Goal: Task Accomplishment & Management: Manage account settings

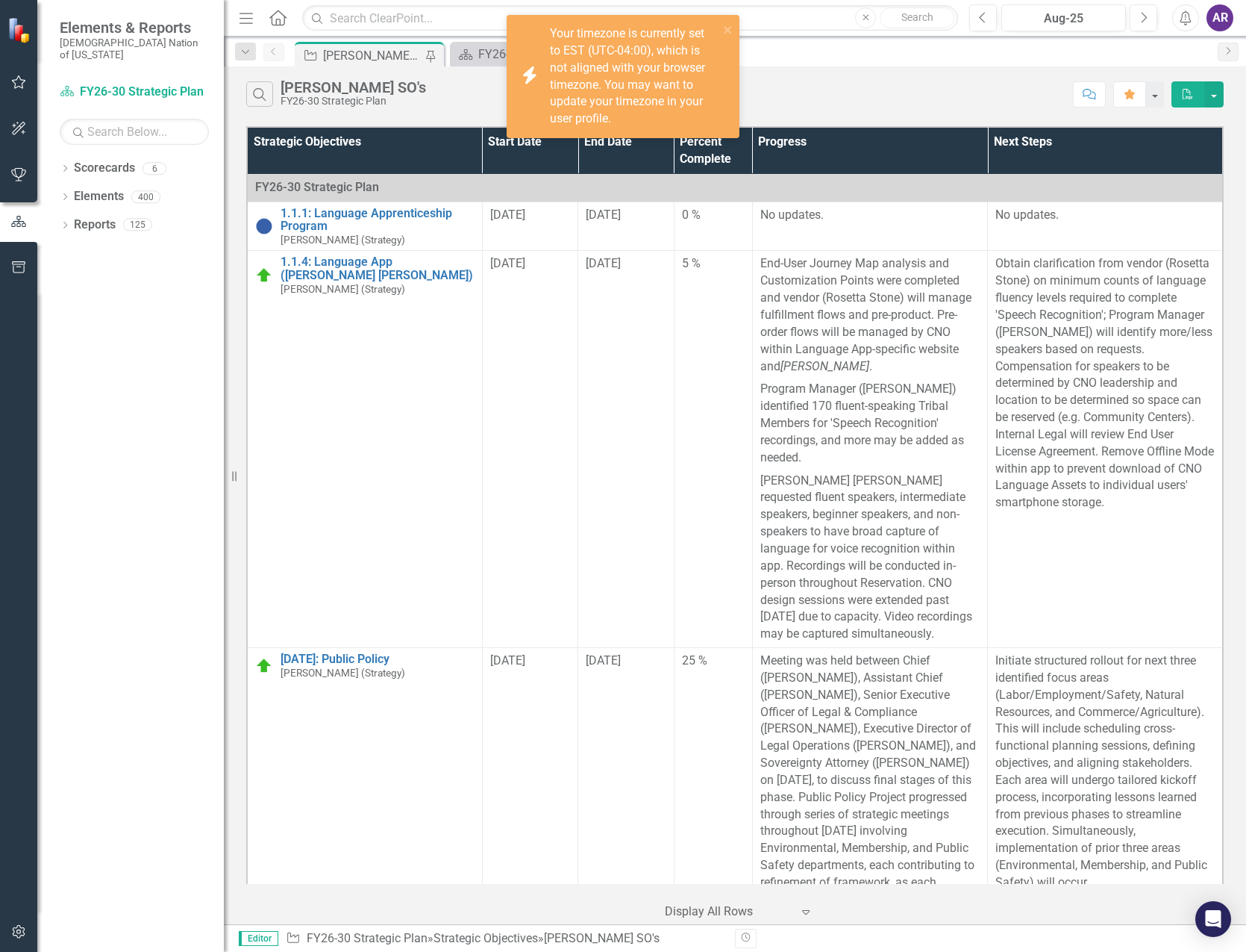
click at [723, 30] on div "icon.bolt Your timezone is currently set to EST (UTC-04:00), which is not align…" at bounding box center [618, 76] width 210 height 111
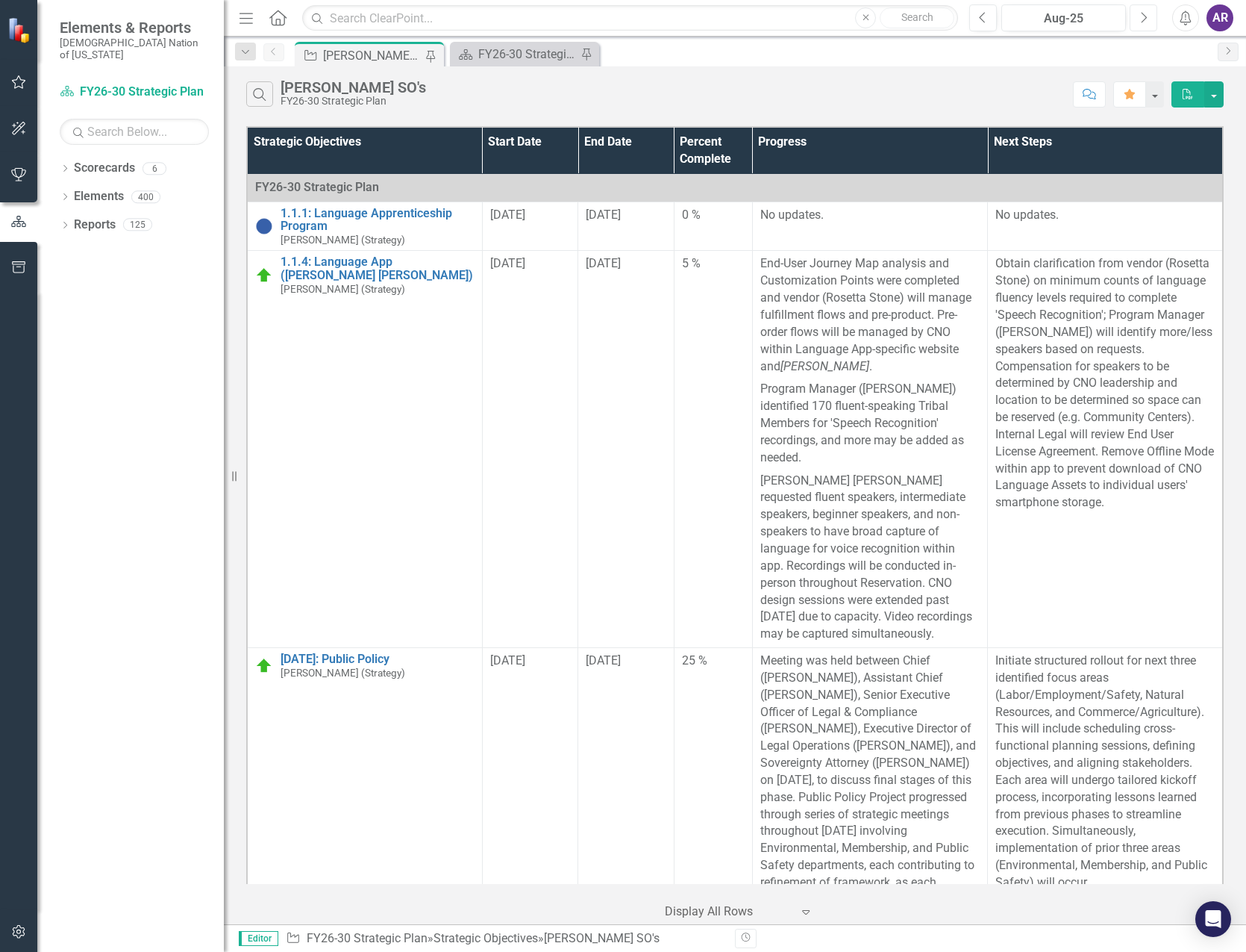
click at [1146, 19] on icon "Next" at bounding box center [1144, 18] width 8 height 14
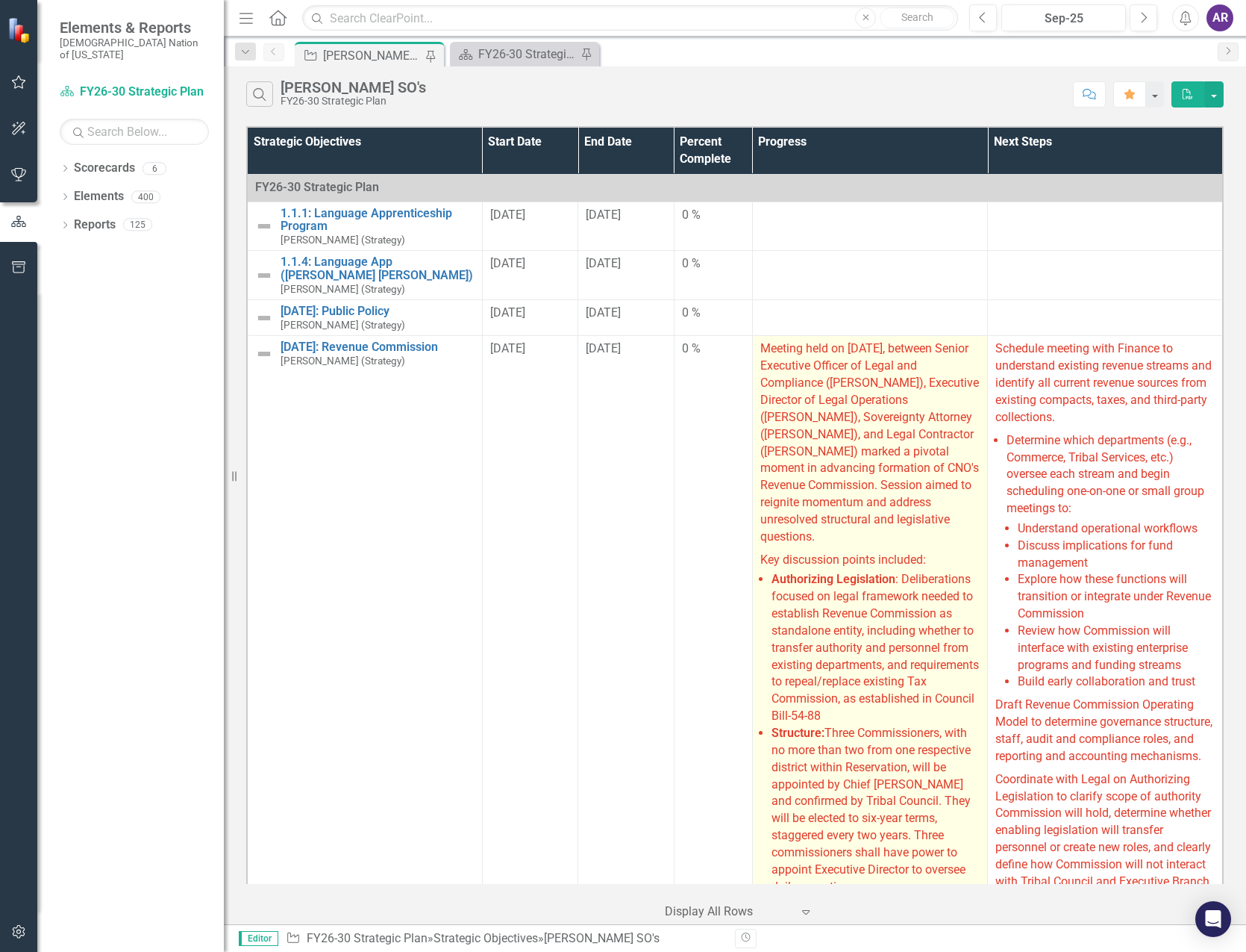
click at [876, 503] on span "Meeting held on [DATE], between Senior Executive Officer of Legal and Complianc…" at bounding box center [870, 441] width 218 height 202
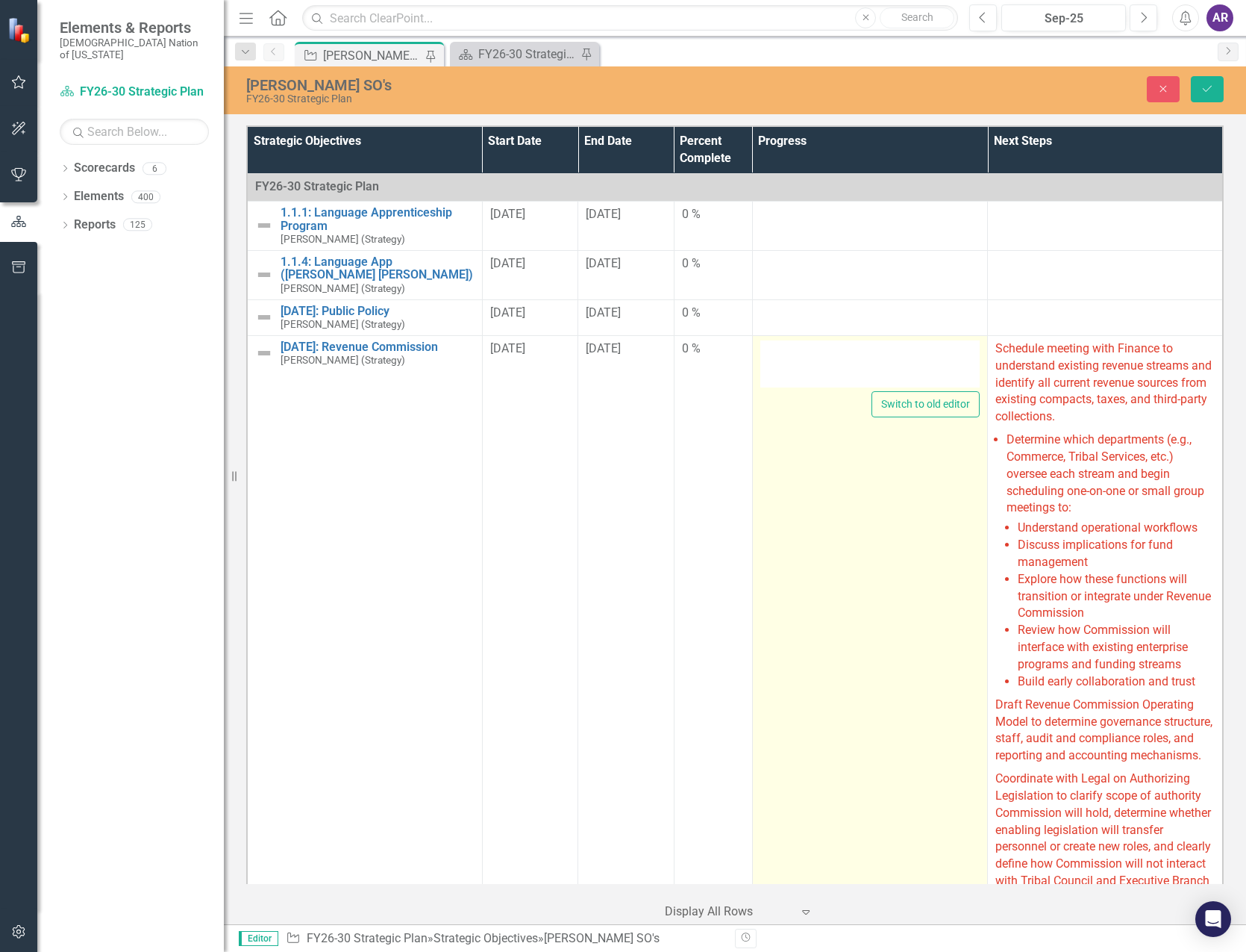
type textarea "<p><span style="color: #e03e2d;">Meeting held on [DATE], between Senior Executi…"
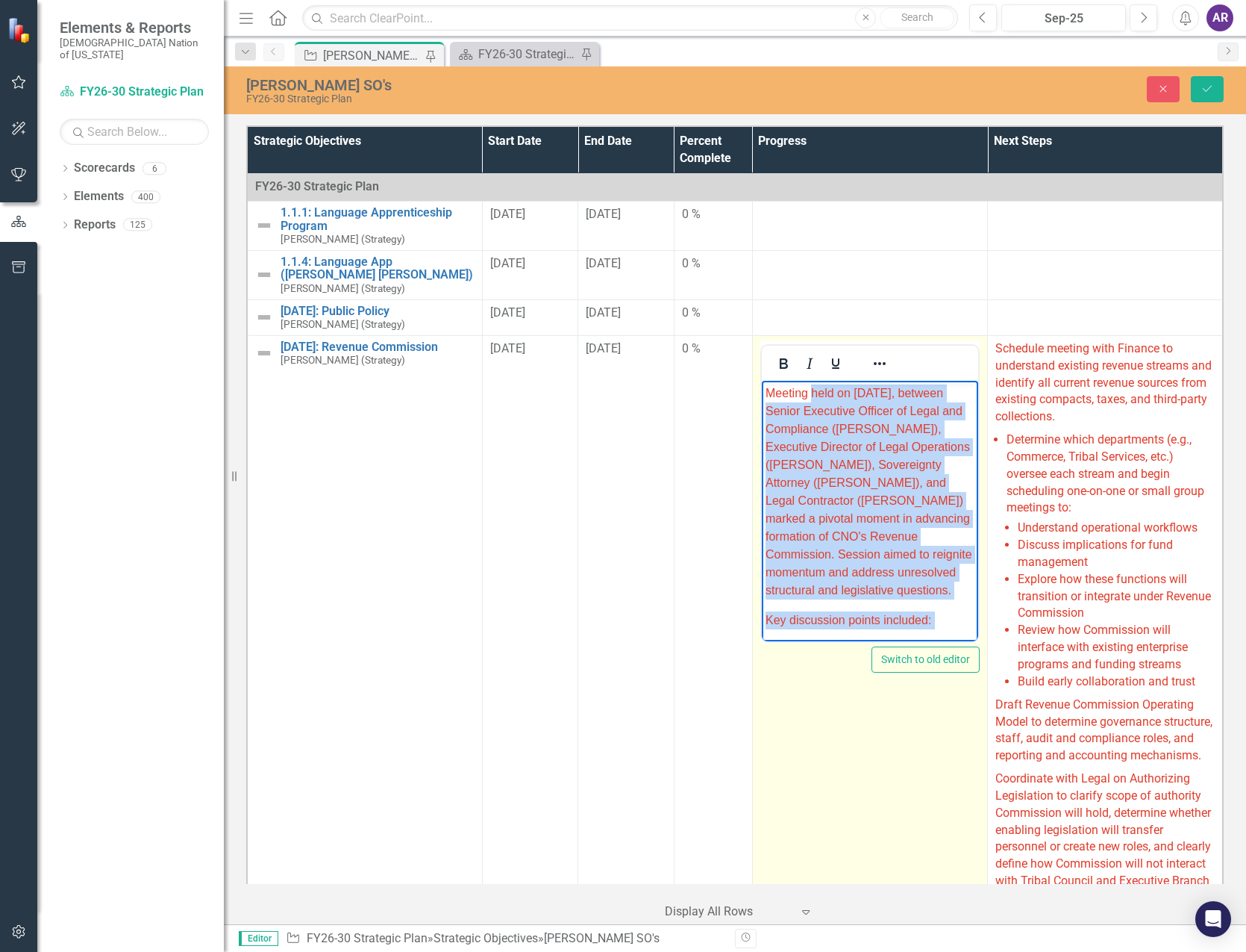
drag, startPoint x: 925, startPoint y: 637, endPoint x: 812, endPoint y: 356, distance: 302.9
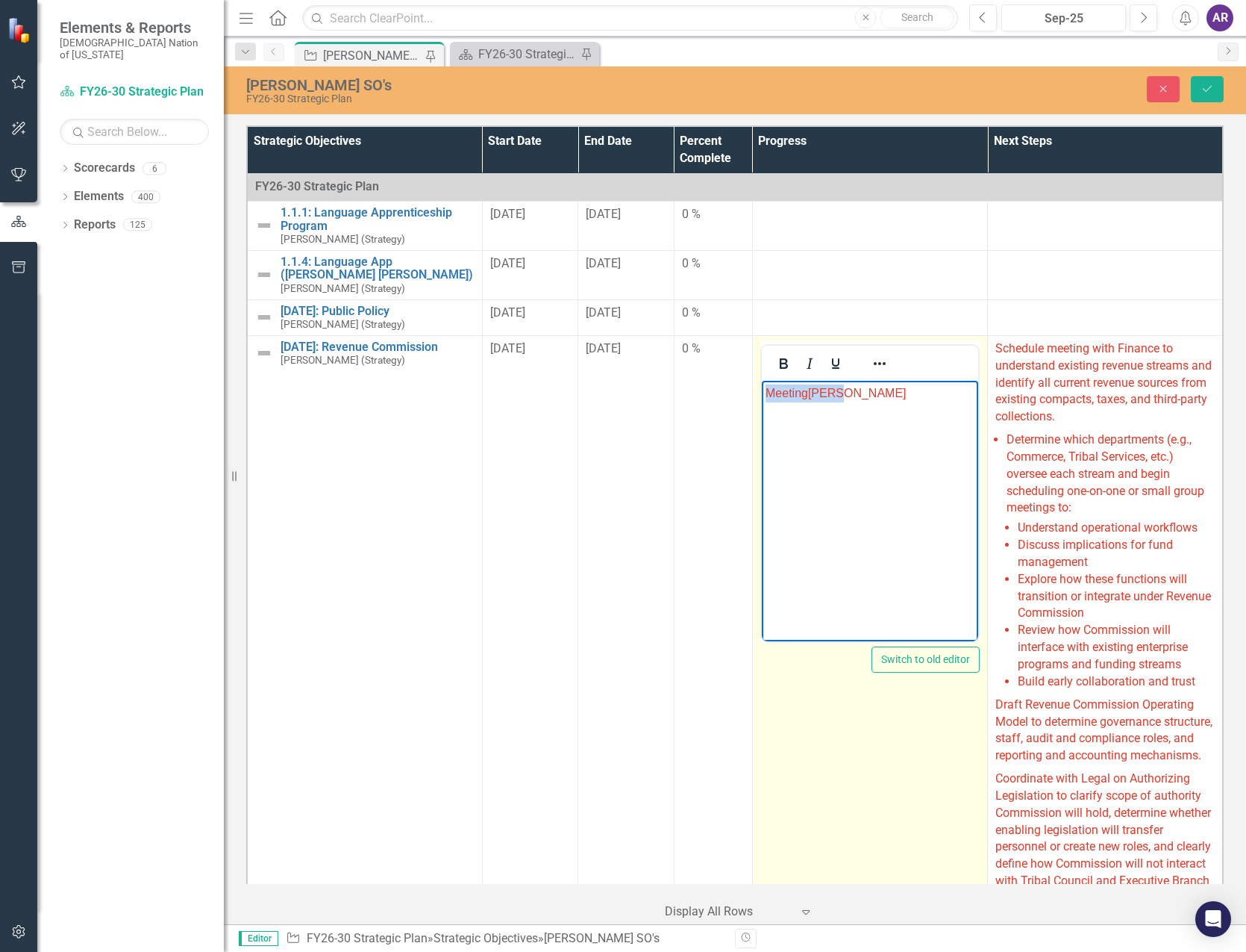
drag, startPoint x: 876, startPoint y: 423, endPoint x: 761, endPoint y: 391, distance: 119.4
click at [761, 391] on body "Meeting [PERSON_NAME]" at bounding box center [869, 492] width 216 height 224
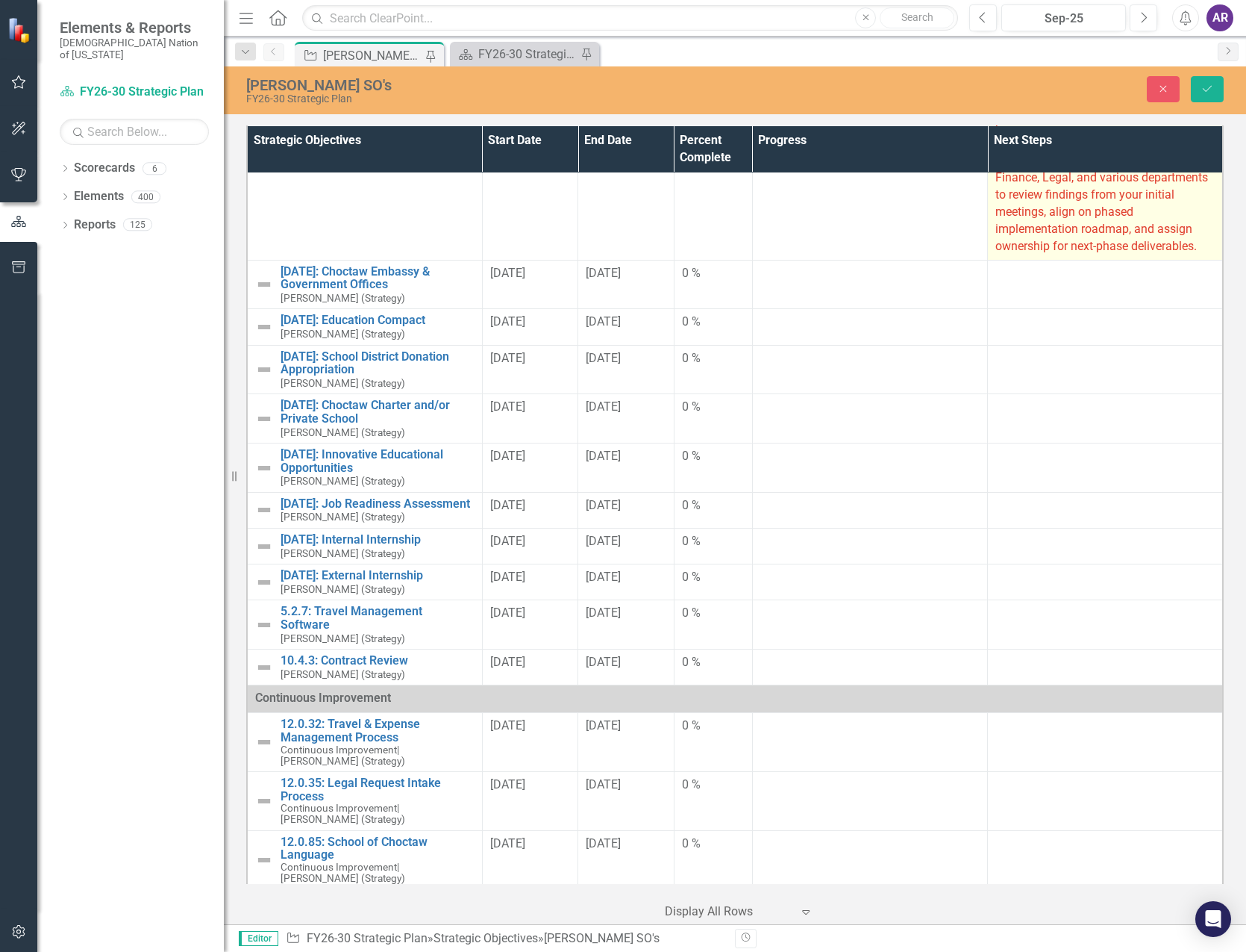
scroll to position [672, 0]
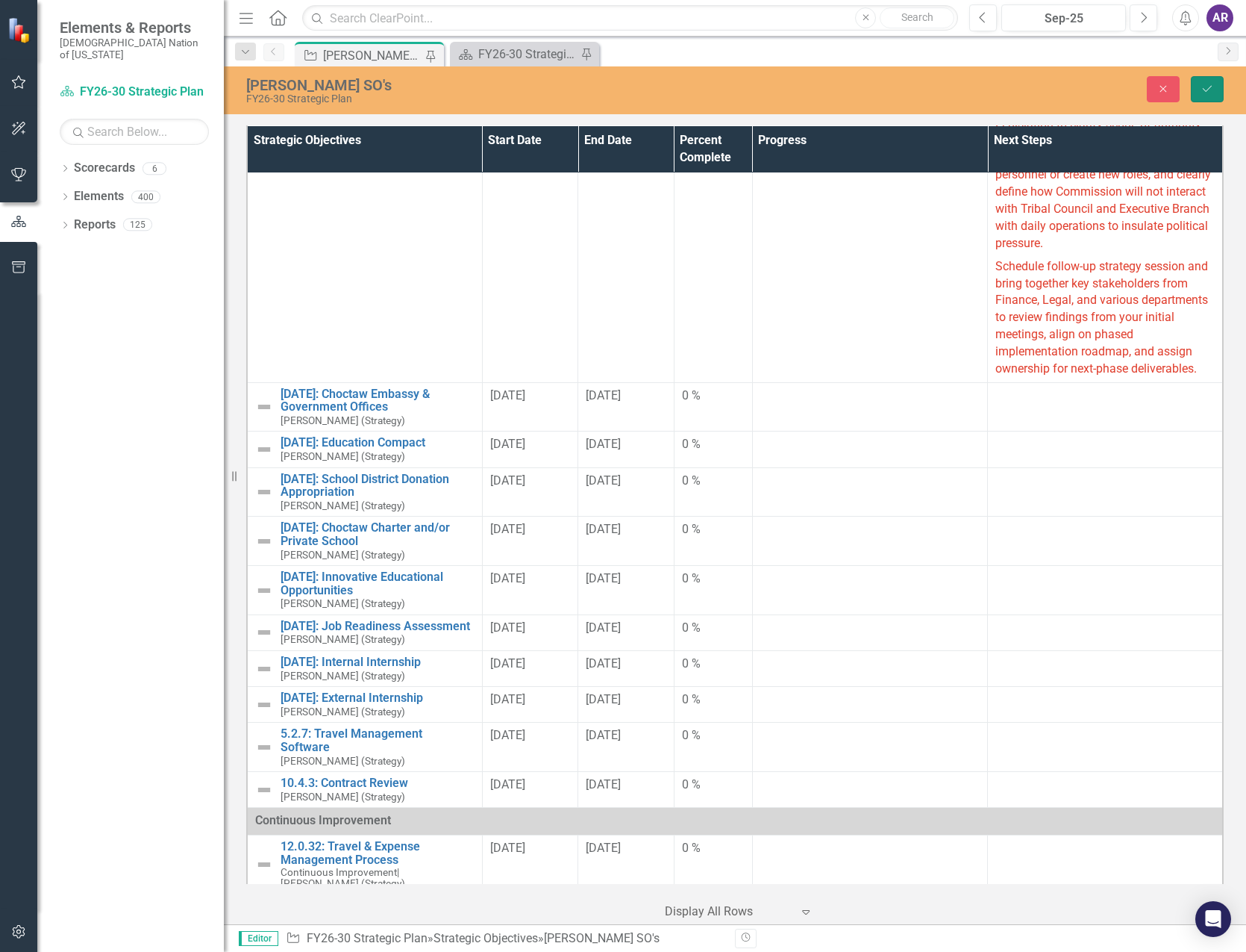
click at [1206, 92] on icon "Save" at bounding box center [1208, 89] width 14 height 11
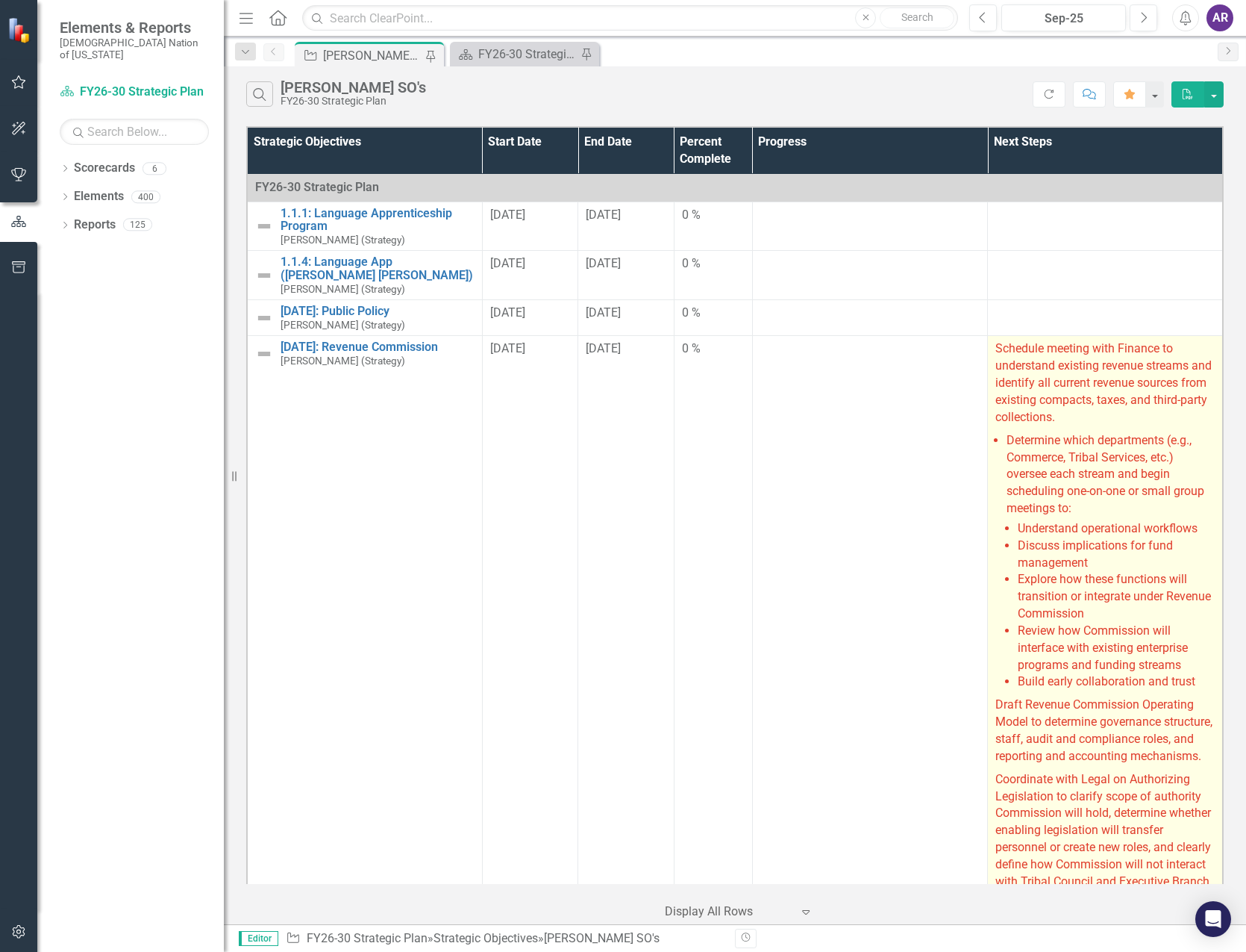
click at [1107, 490] on span "Determine which departments (e.g., Commerce, Tribal Services, etc.) oversee eac…" at bounding box center [1106, 474] width 198 height 82
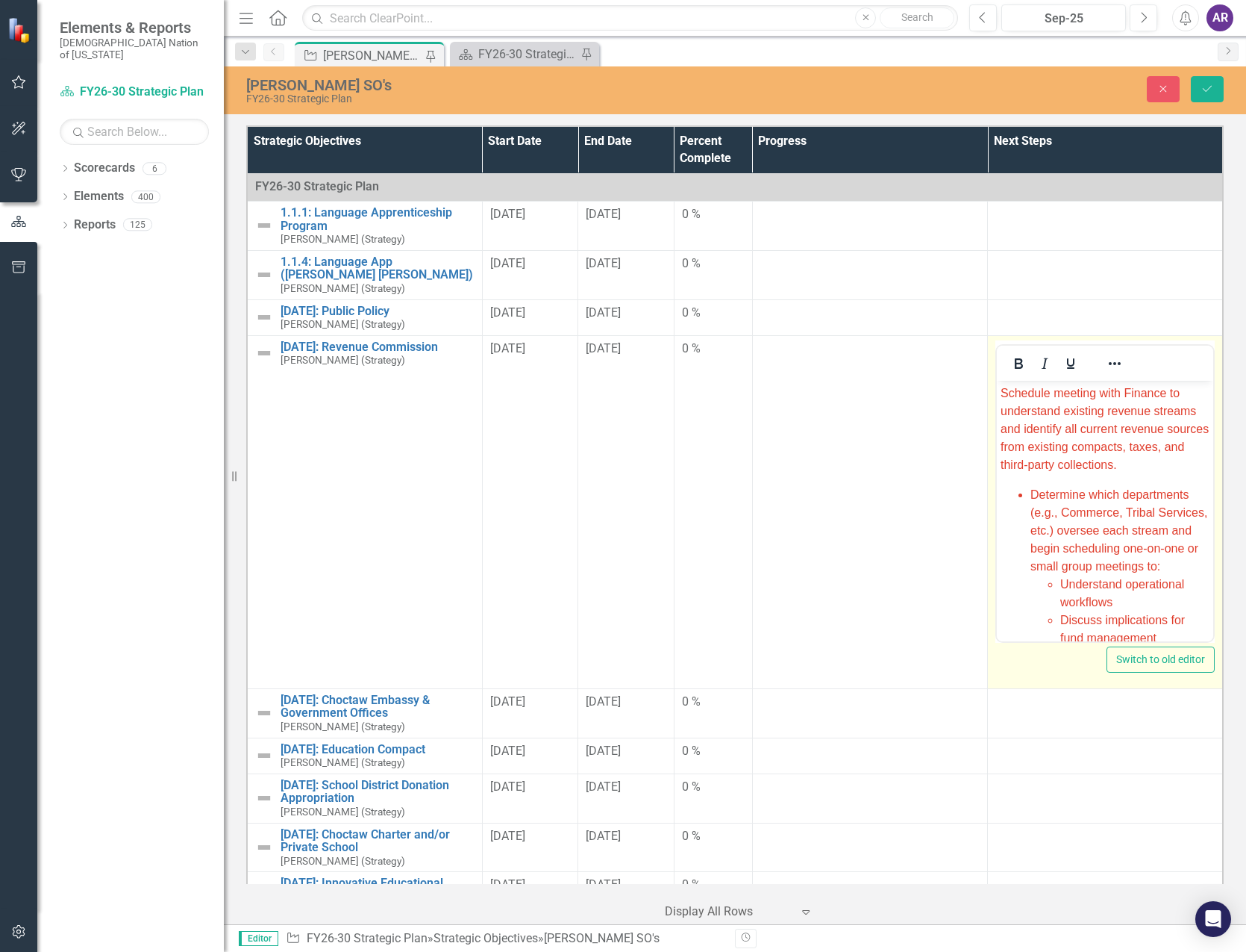
scroll to position [0, 0]
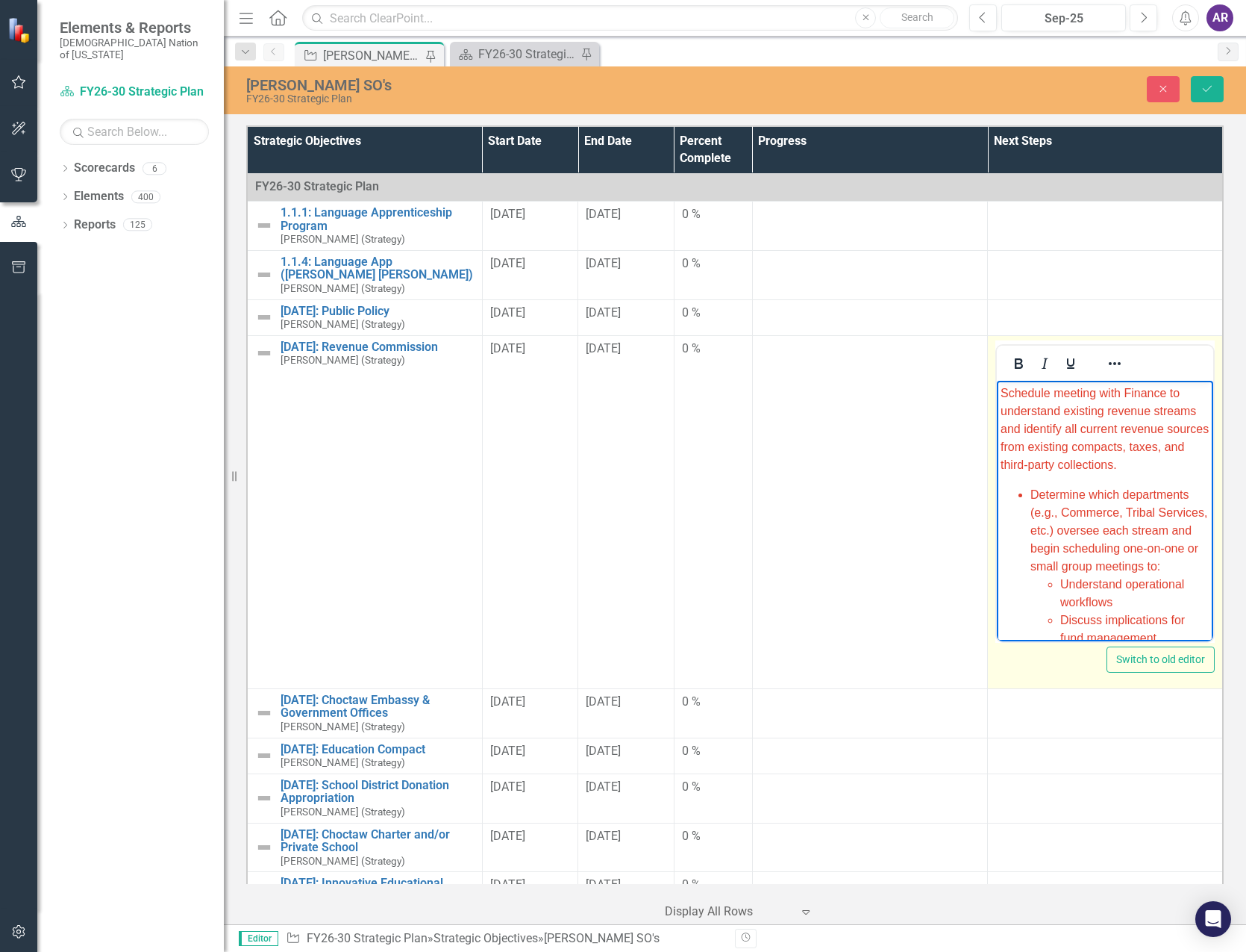
drag, startPoint x: 2104, startPoint y: 870, endPoint x: 1001, endPoint y: 391, distance: 1202.5
click at [1001, 391] on span "Schedule meeting with Finance to understand existing revenue streams and identi…" at bounding box center [1105, 428] width 208 height 85
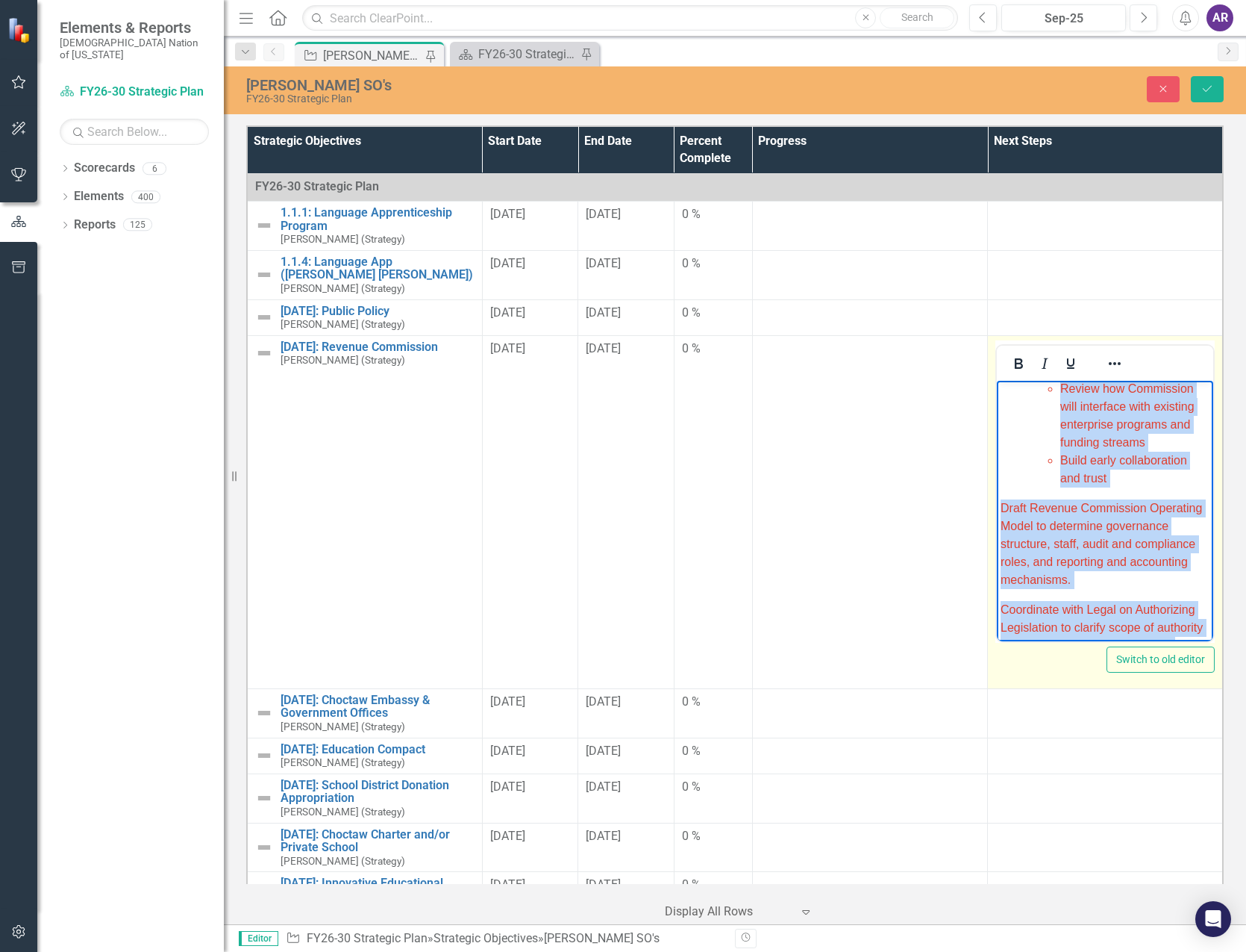
scroll to position [685, 0]
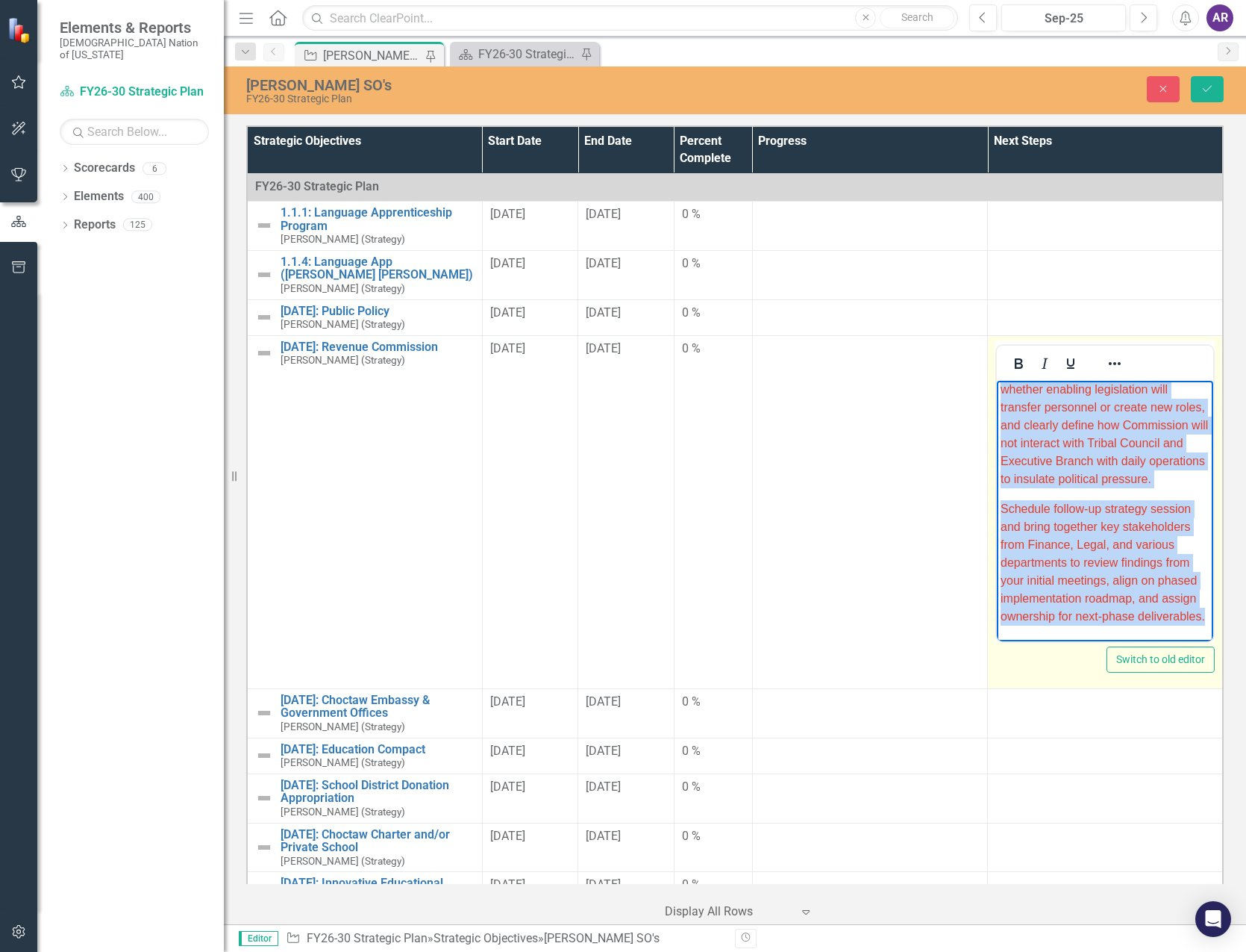
drag, startPoint x: 1001, startPoint y: 391, endPoint x: 1287, endPoint y: 741, distance: 452.0
click at [1214, 640] on html "Schedule meeting with Finance to understand existing revenue streams and identi…" at bounding box center [1106, 204] width 216 height 873
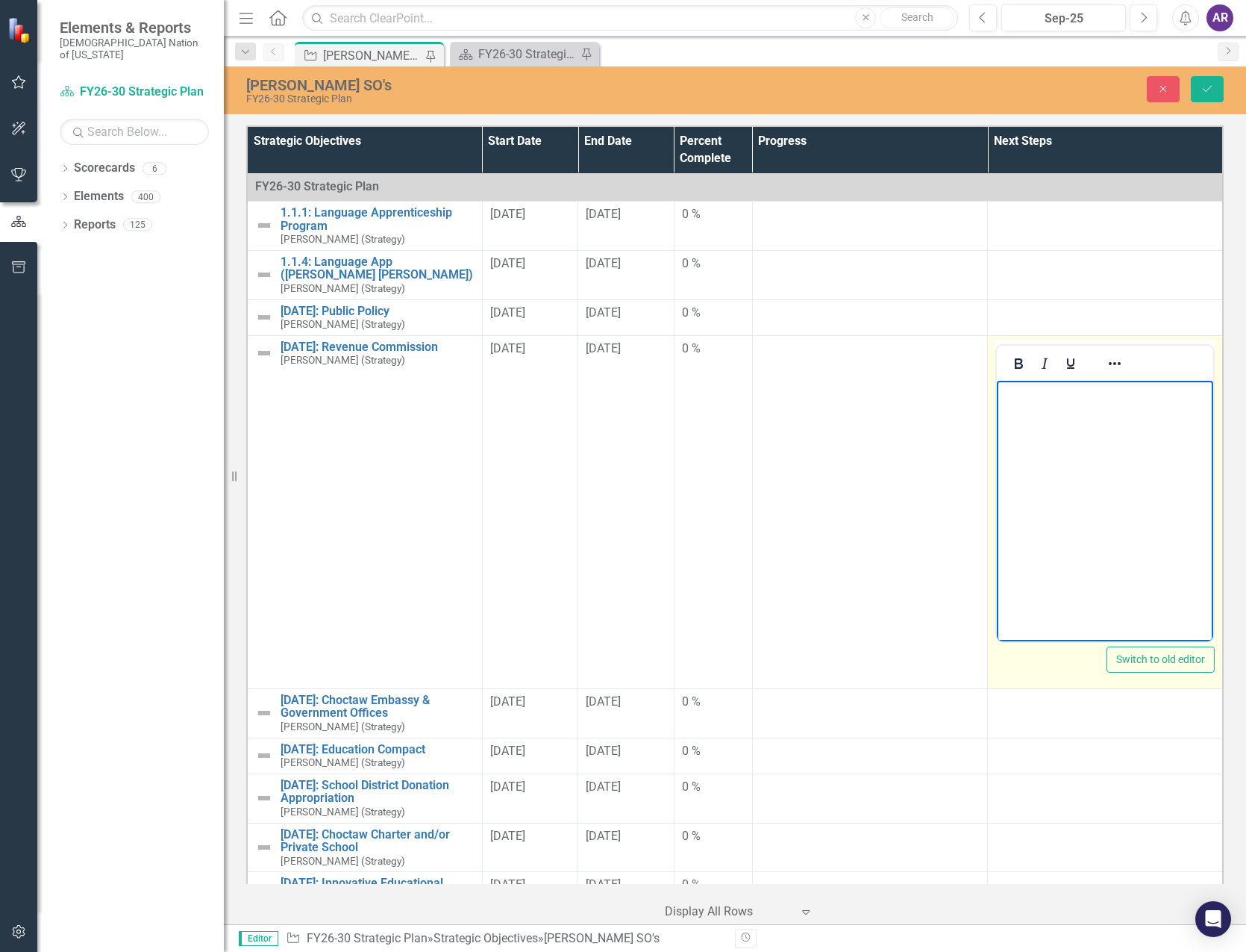
scroll to position [0, 0]
click at [1201, 91] on icon "Save" at bounding box center [1208, 89] width 14 height 11
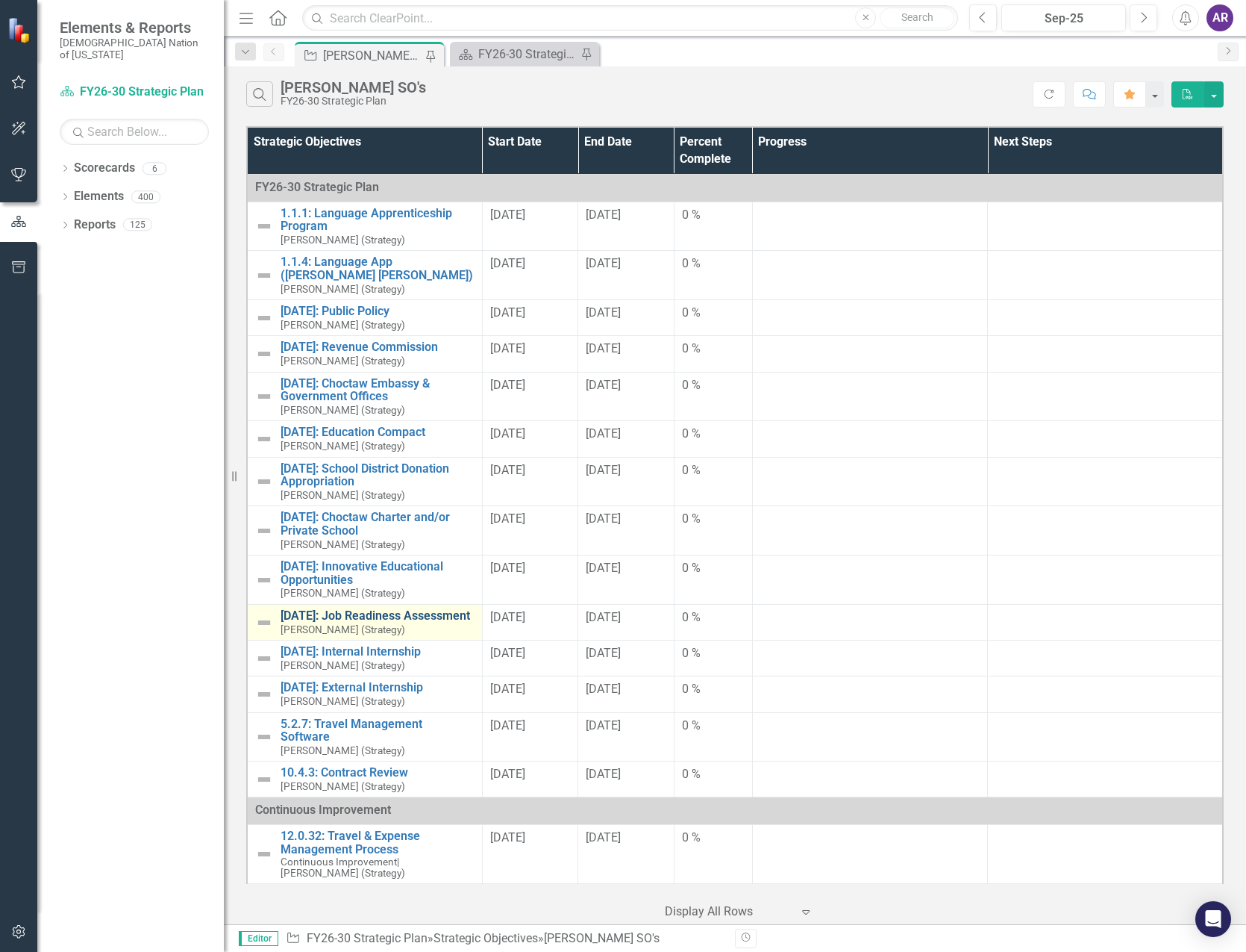
click at [408, 615] on link "[DATE]: Job Readiness Assessment" at bounding box center [377, 616] width 194 height 14
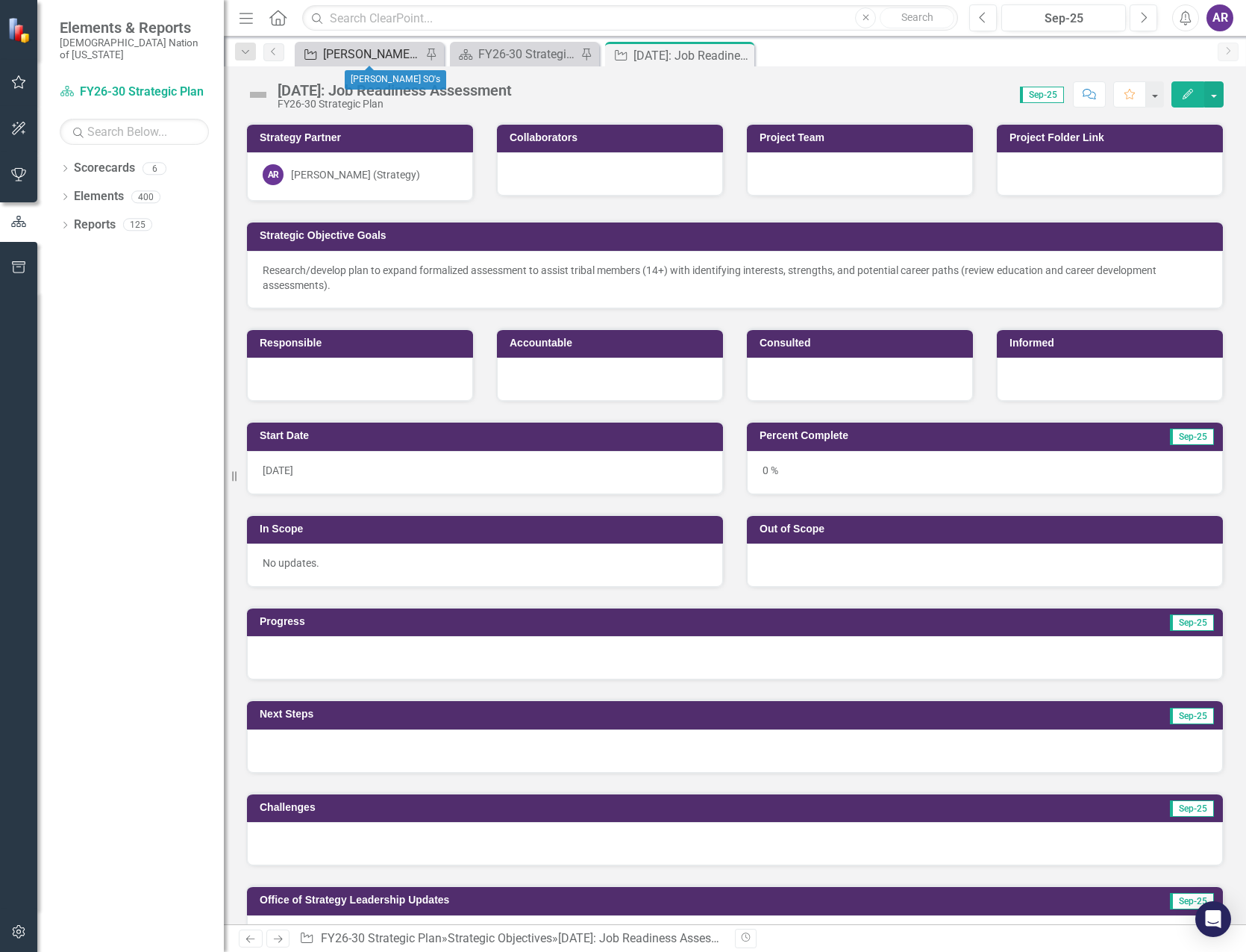
click at [396, 56] on div "[PERSON_NAME] SO's" at bounding box center [372, 54] width 98 height 19
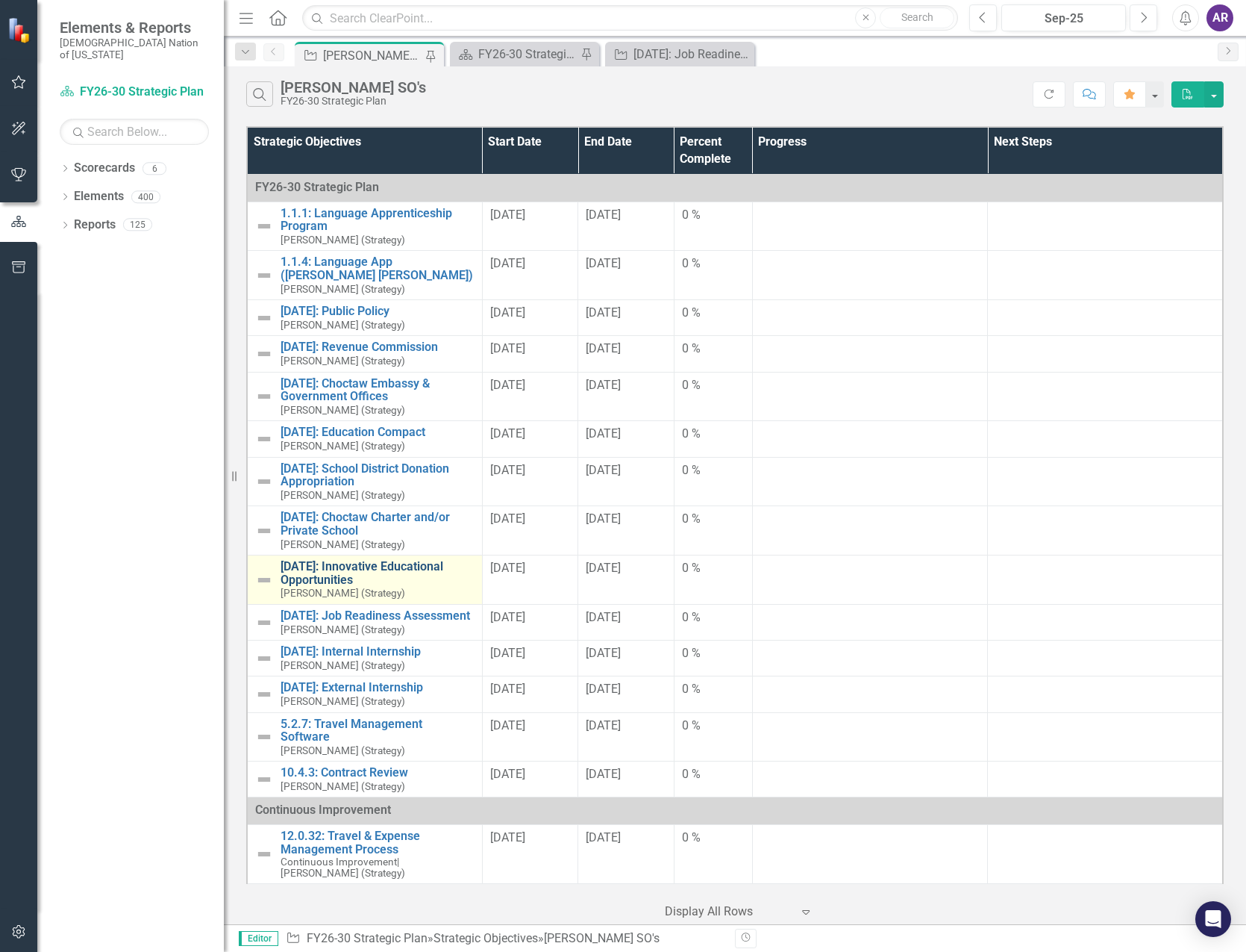
click at [368, 567] on link "[DATE]: Innovative Educational Opportunities" at bounding box center [377, 573] width 194 height 26
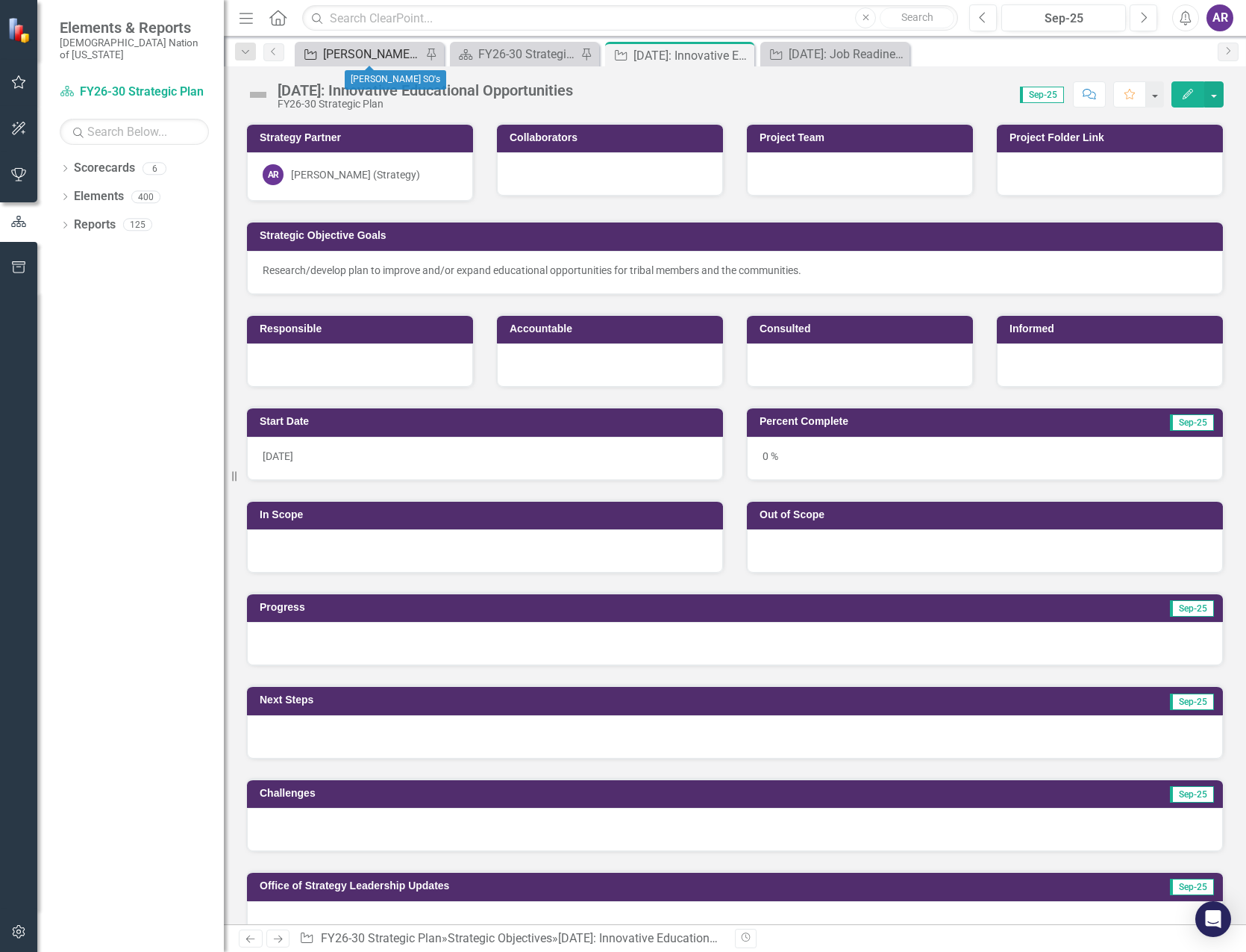
click at [407, 56] on div "[PERSON_NAME] SO's" at bounding box center [372, 54] width 98 height 19
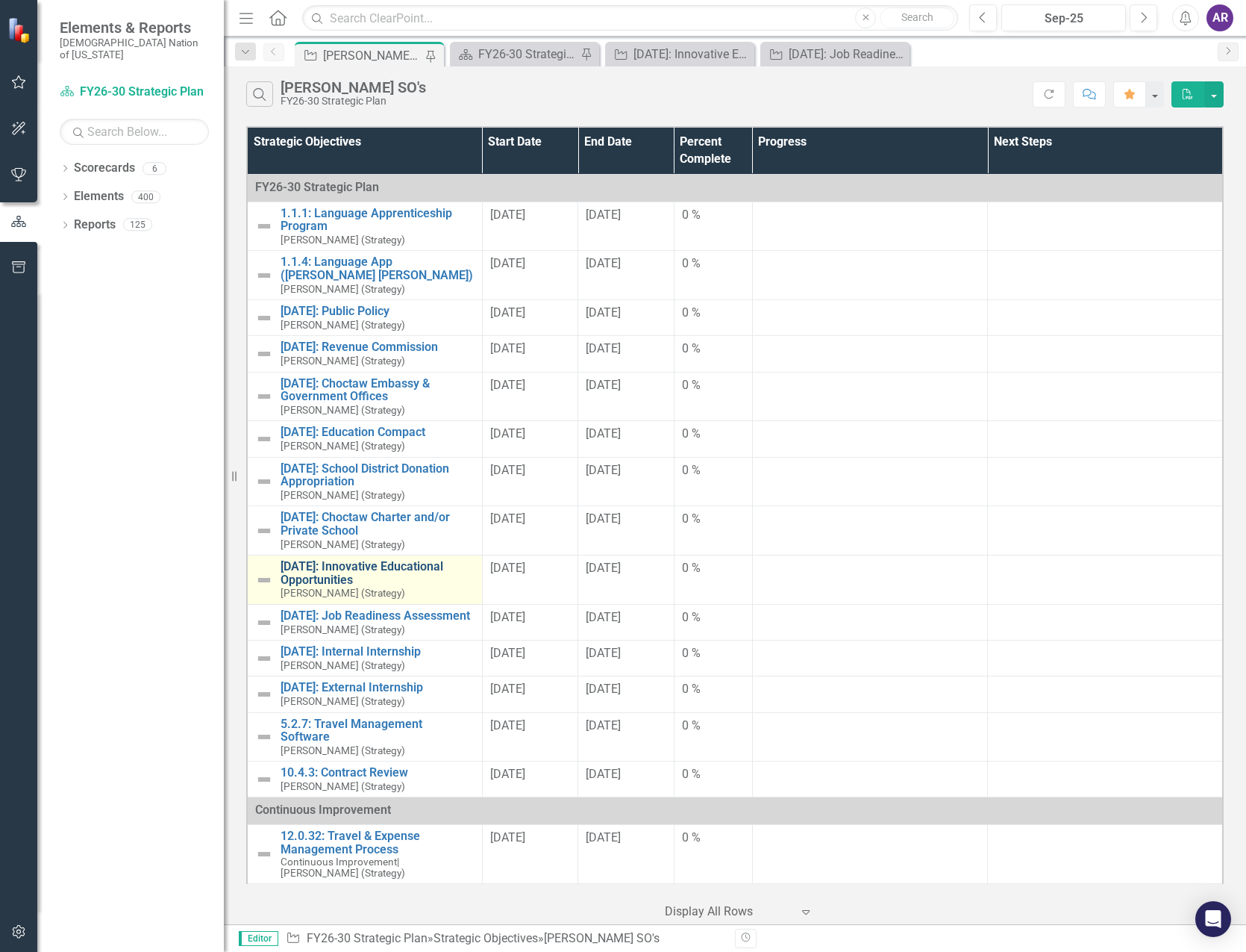
click at [396, 569] on link "[DATE]: Innovative Educational Opportunities" at bounding box center [377, 573] width 194 height 26
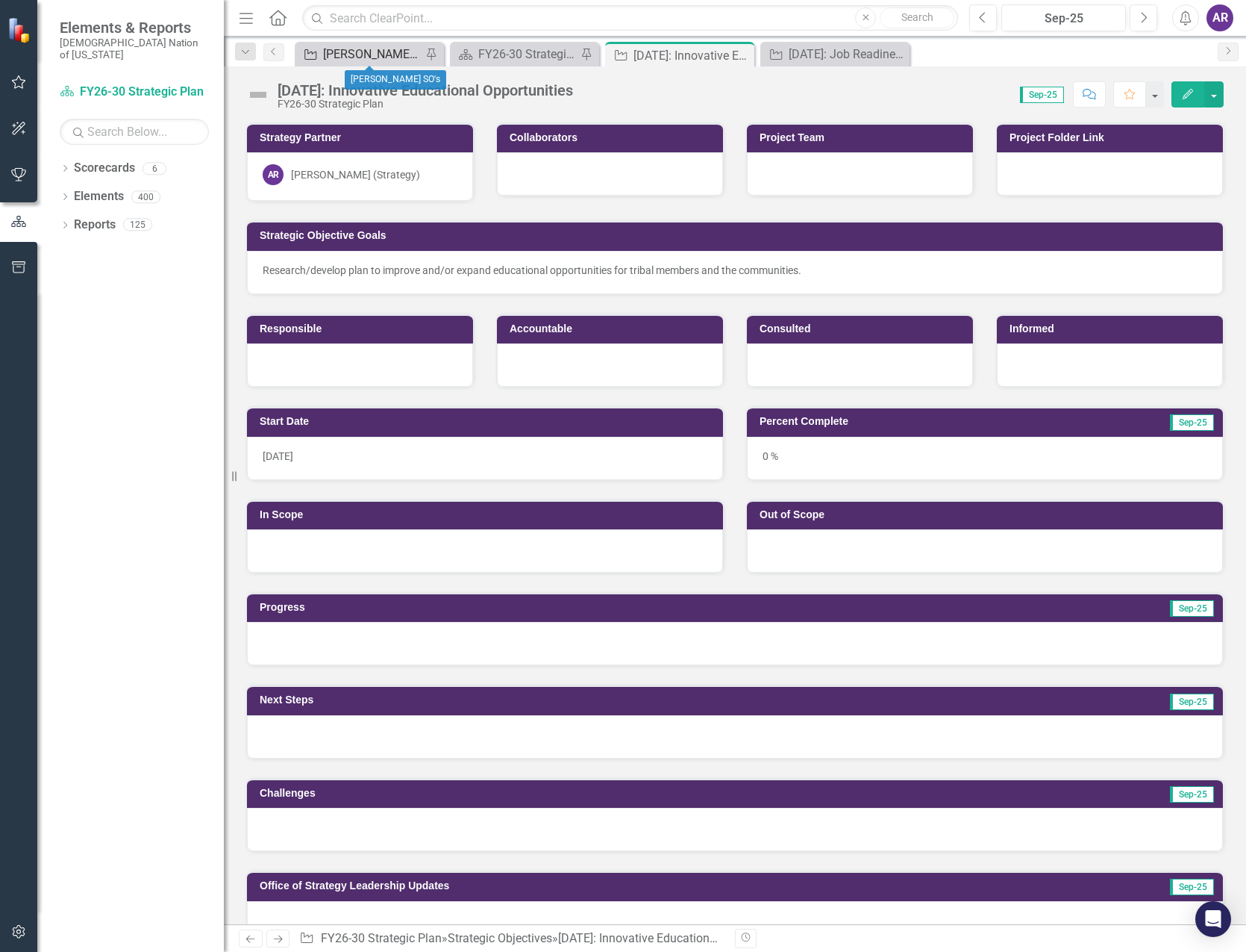
click at [383, 57] on div "[PERSON_NAME] SO's" at bounding box center [372, 54] width 98 height 19
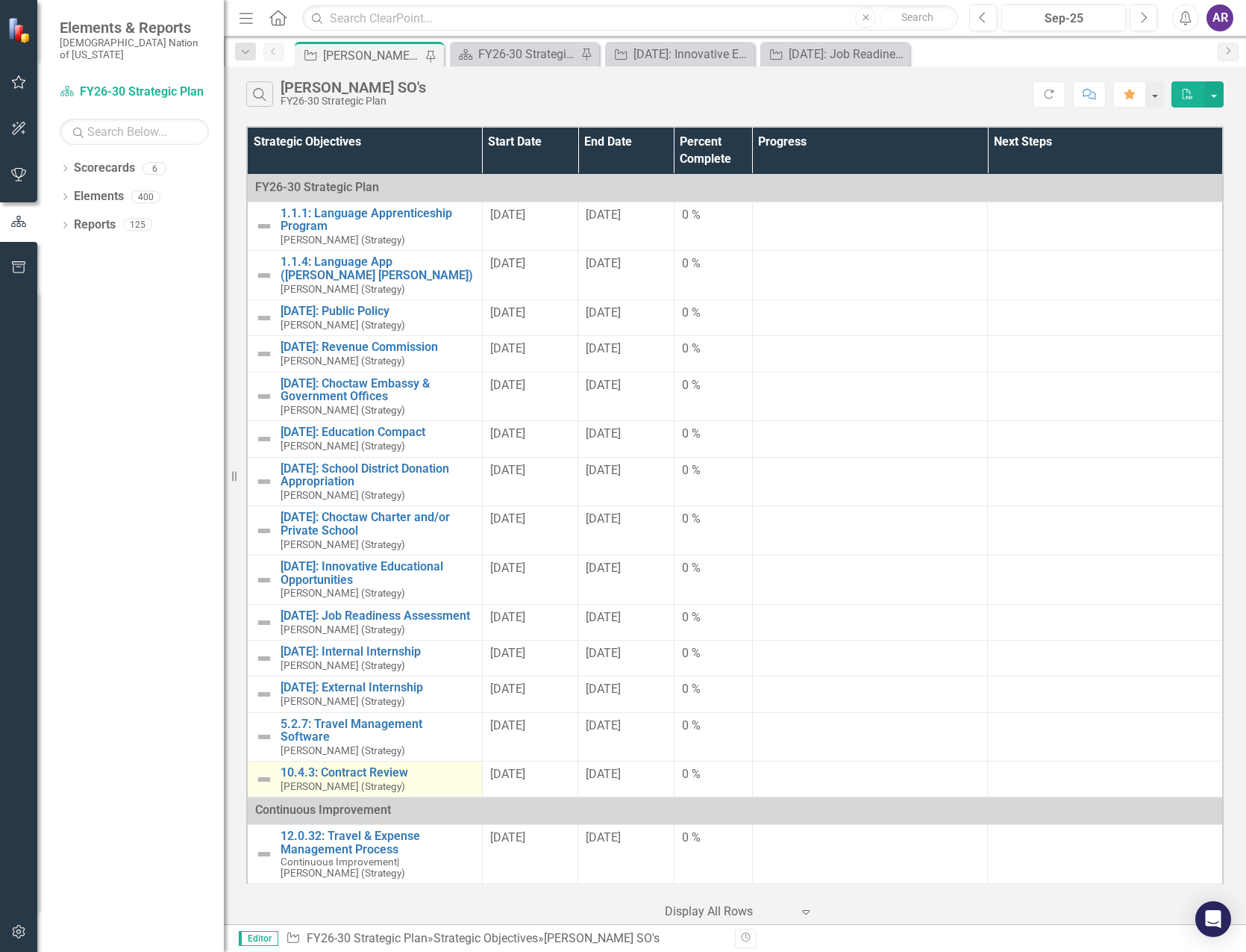
scroll to position [75, 0]
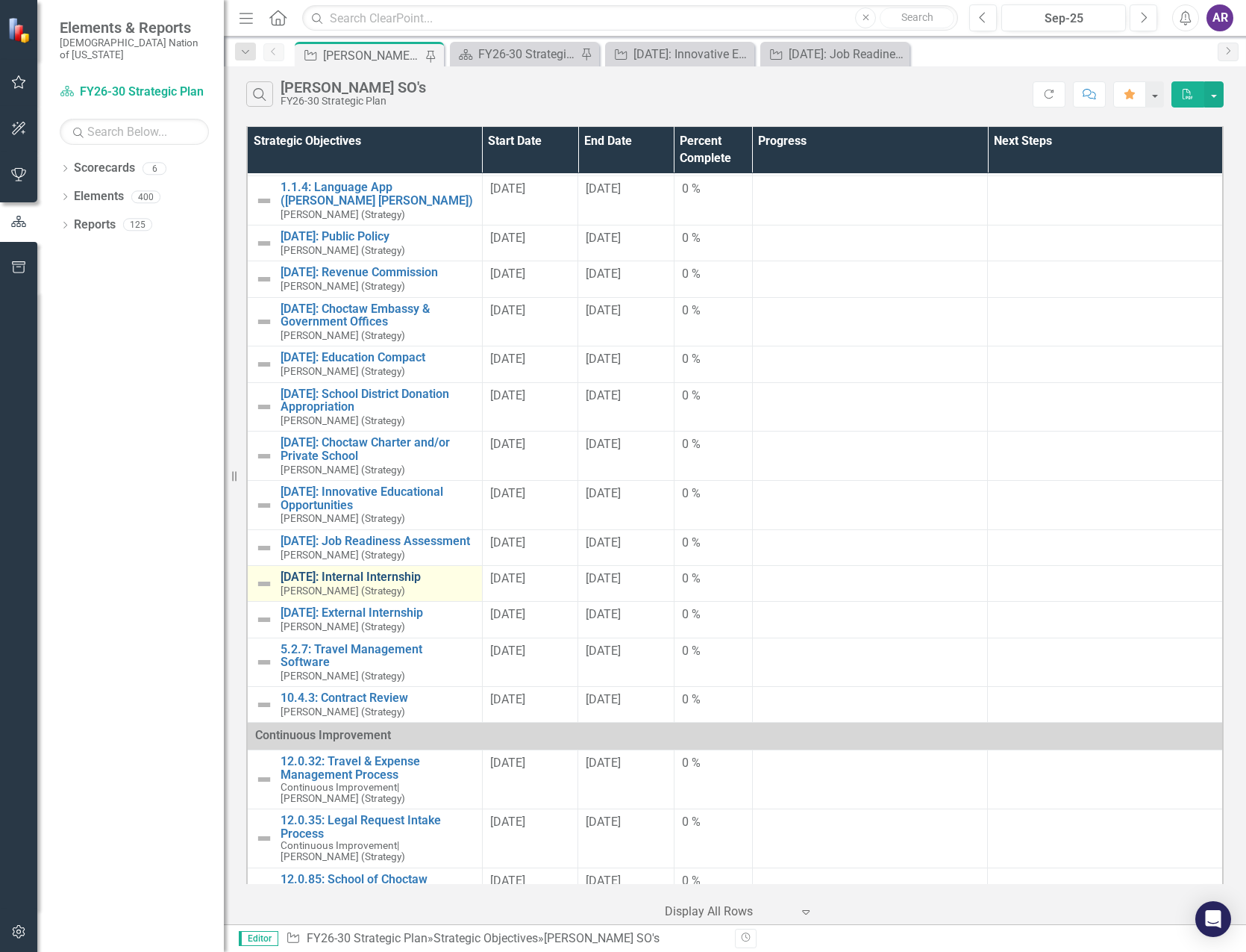
click at [375, 577] on link "[DATE]: Internal Internship" at bounding box center [377, 577] width 194 height 14
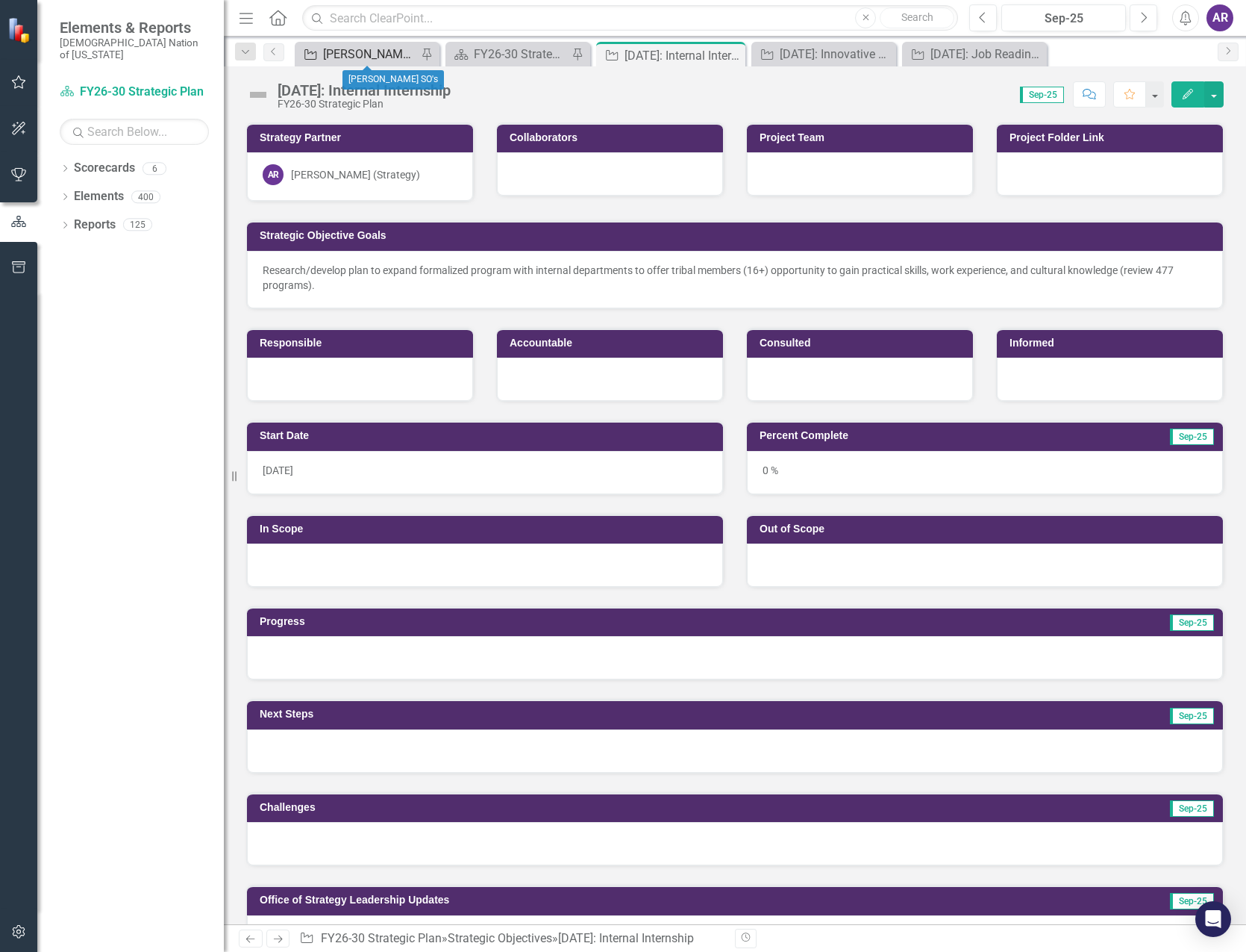
click at [360, 53] on div "[PERSON_NAME] SO's" at bounding box center [370, 54] width 94 height 19
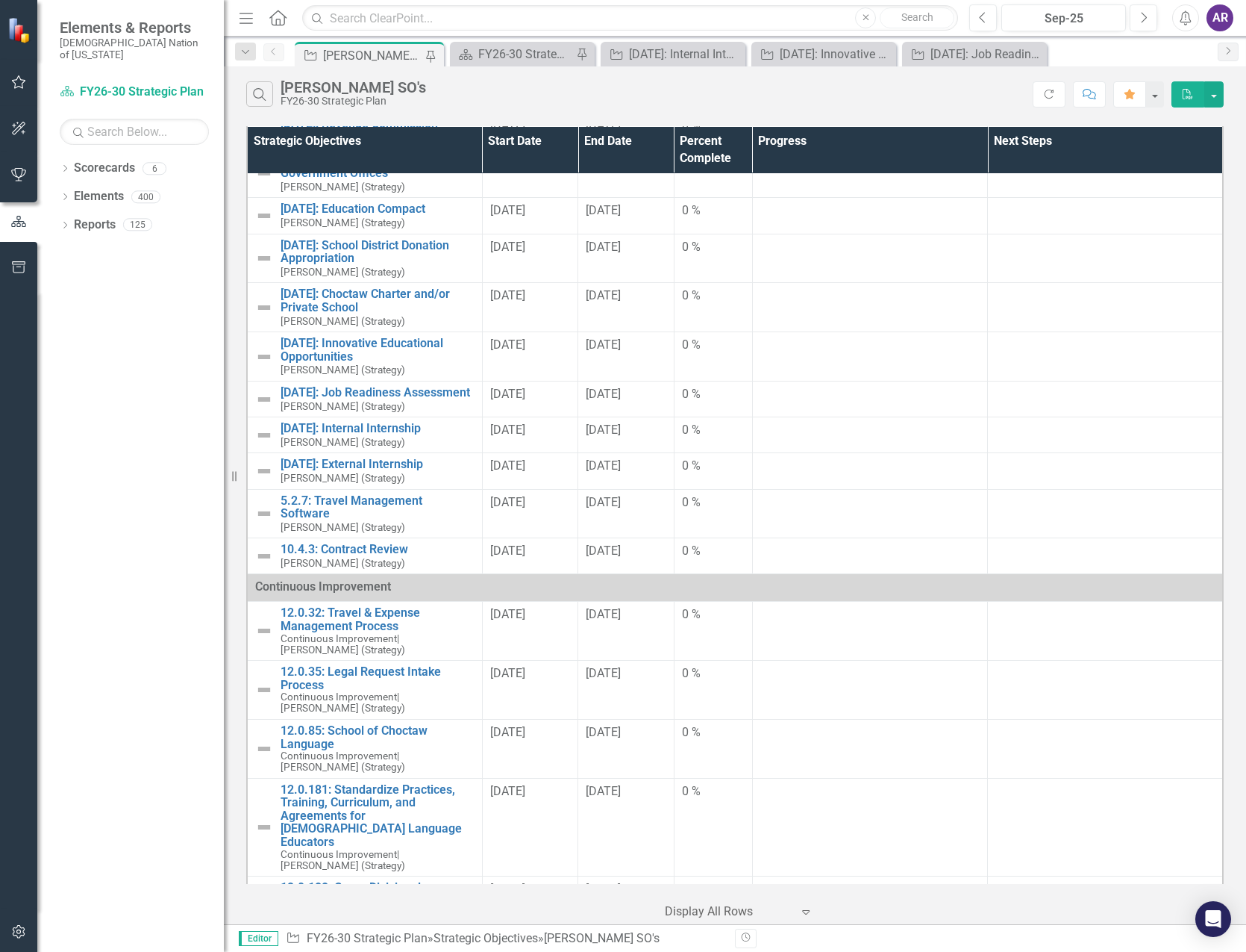
scroll to position [224, 0]
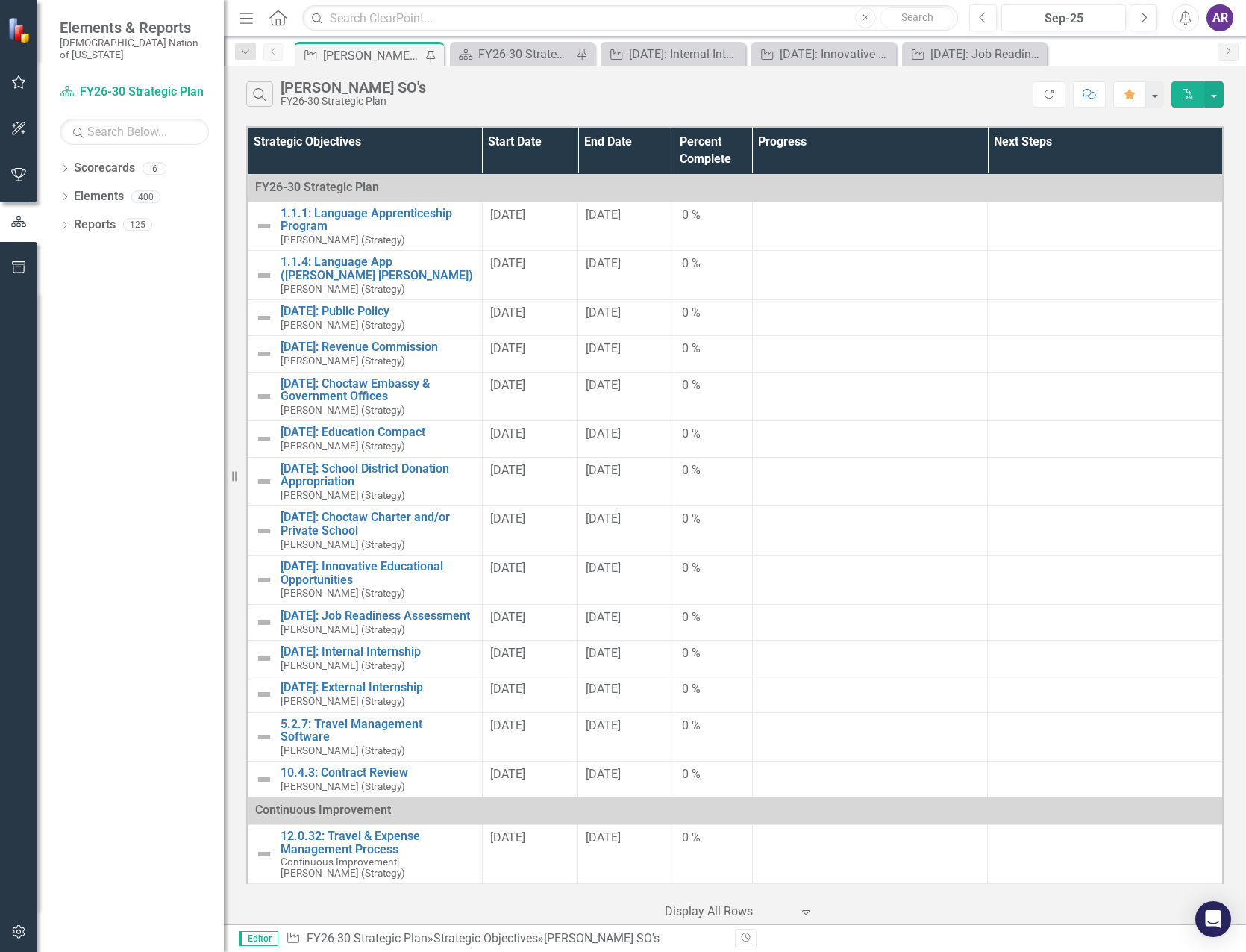
scroll to position [224, 0]
